Goal: Transaction & Acquisition: Subscribe to service/newsletter

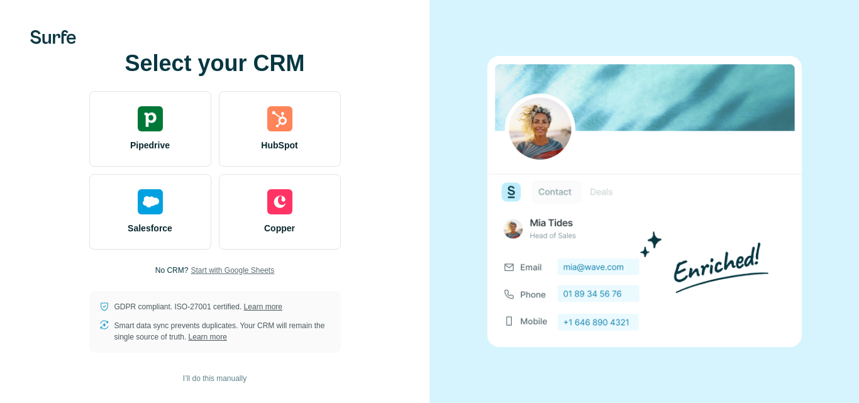
click at [225, 270] on span "Start with Google Sheets" at bounding box center [233, 270] width 84 height 11
